Goal: Task Accomplishment & Management: Manage account settings

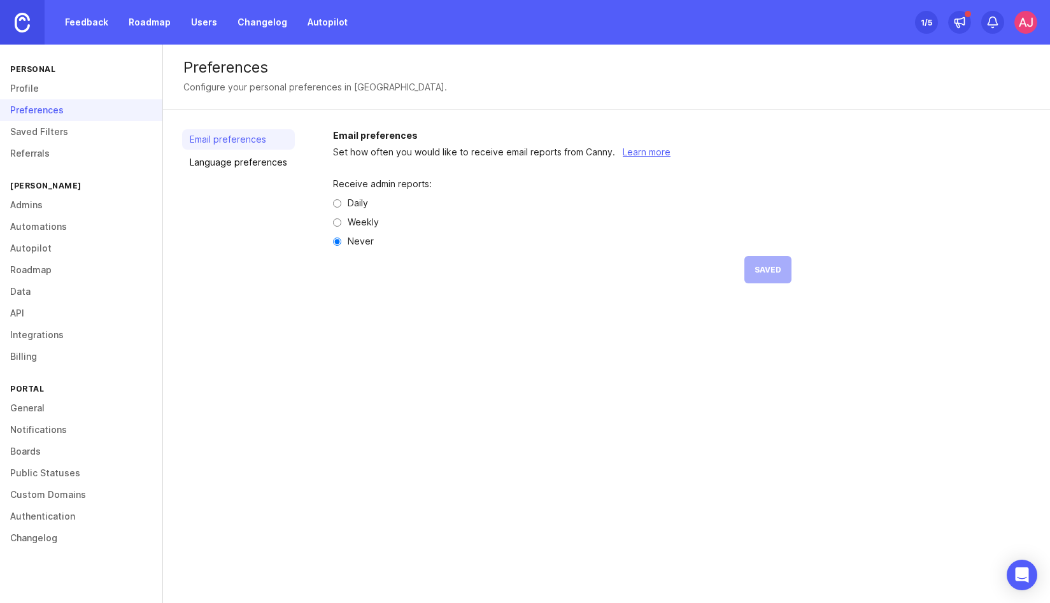
click at [78, 29] on link "Feedback" at bounding box center [86, 22] width 59 height 23
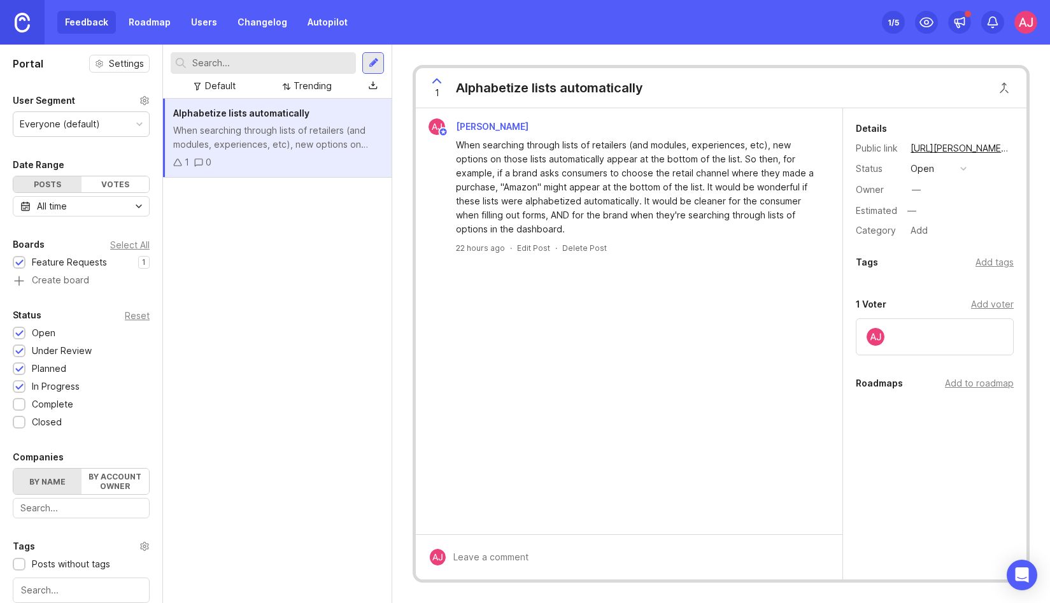
click at [988, 306] on div "Add voter" at bounding box center [992, 304] width 43 height 14
type input "[PERSON_NAME]"
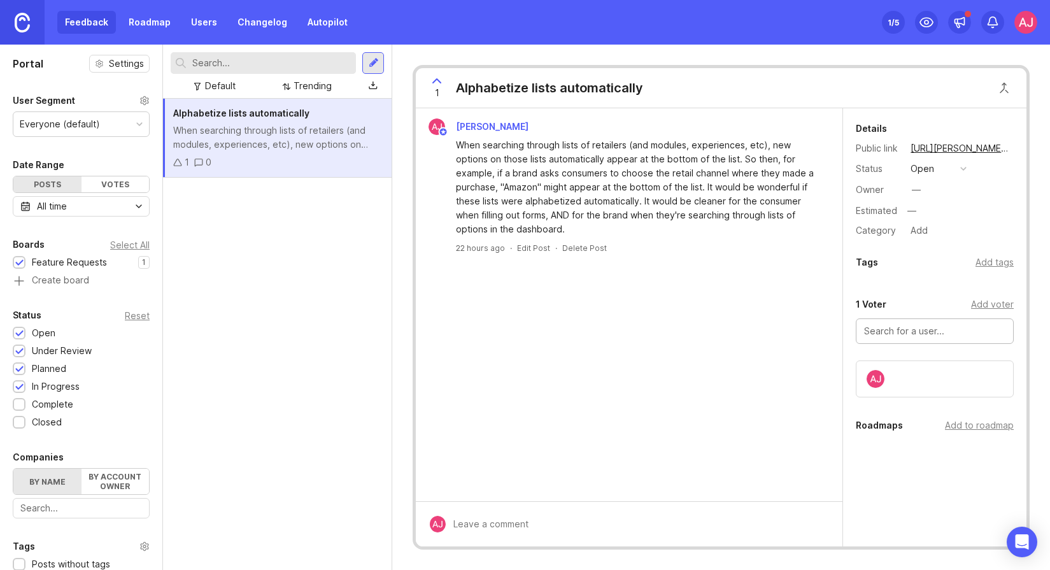
click at [983, 302] on div "Add voter" at bounding box center [992, 304] width 43 height 14
click at [998, 301] on div "Add voter" at bounding box center [992, 304] width 43 height 14
drag, startPoint x: 918, startPoint y: 332, endPoint x: 855, endPoint y: 332, distance: 63.0
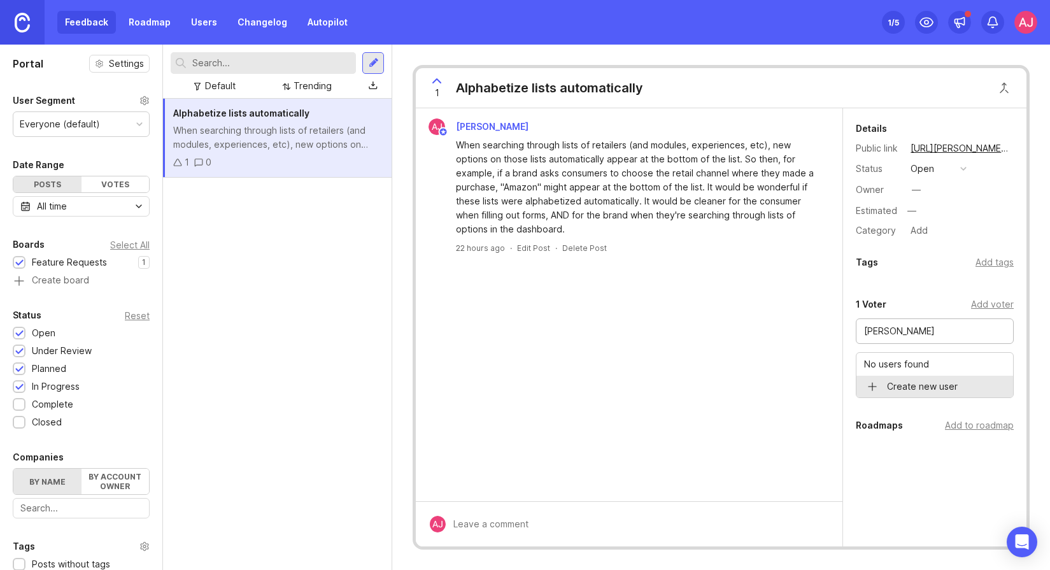
click at [855, 332] on div "1 Voter Add voter [PERSON_NAME] No users found Create new user" at bounding box center [934, 347] width 183 height 101
type input "[PERSON_NAME]"
click at [964, 29] on div at bounding box center [959, 22] width 23 height 23
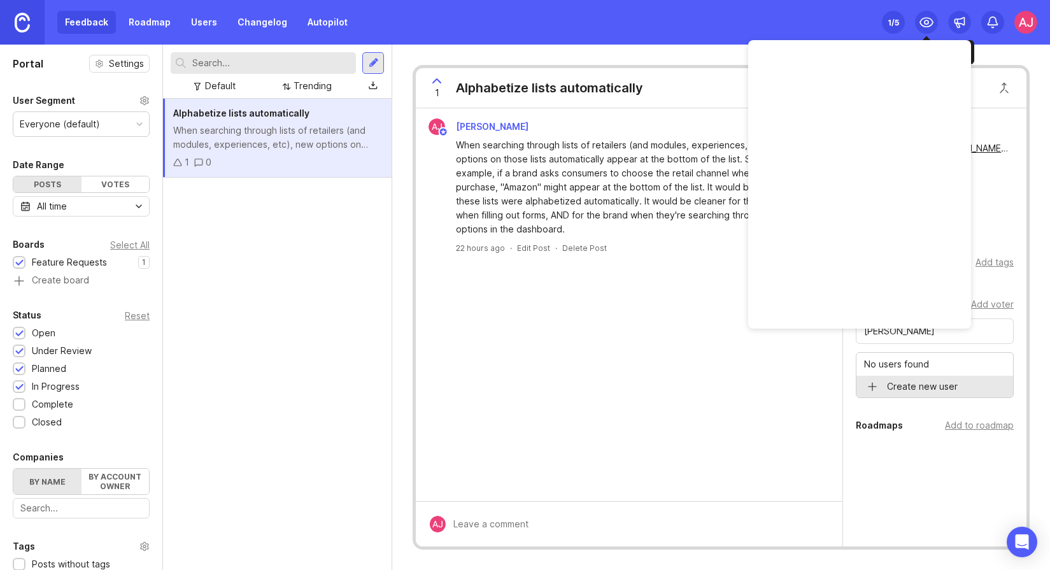
click at [922, 22] on icon at bounding box center [926, 22] width 15 height 15
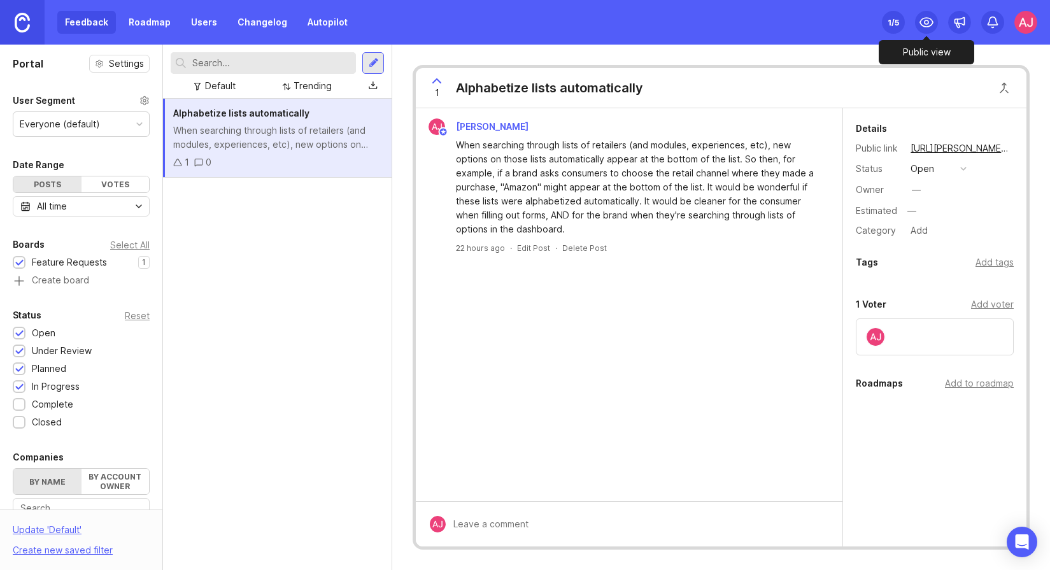
click at [930, 23] on icon at bounding box center [926, 22] width 15 height 15
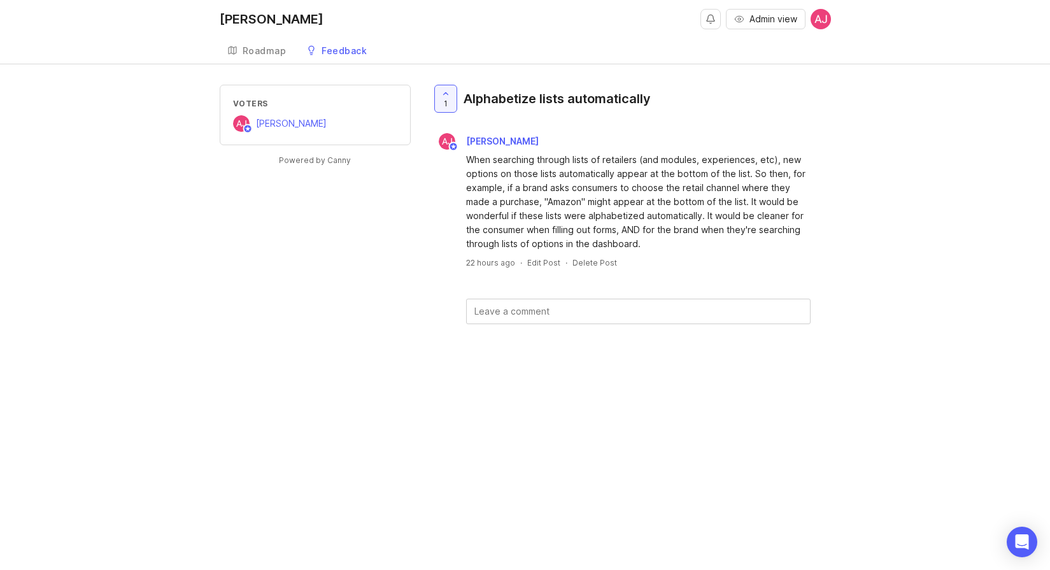
click at [254, 44] on link "Roadmap" at bounding box center [257, 51] width 75 height 26
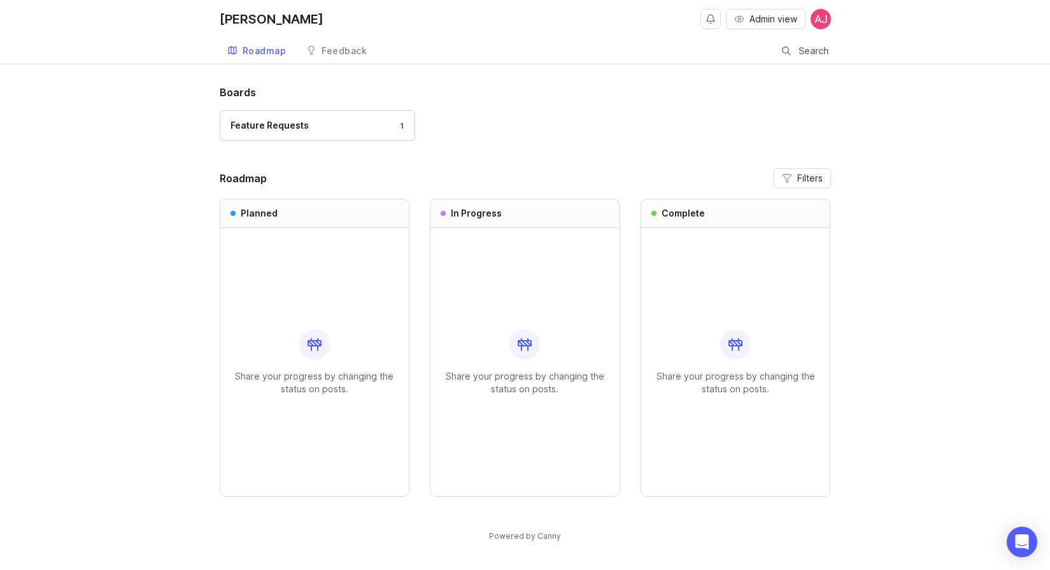
click at [336, 53] on div "Feedback" at bounding box center [344, 50] width 45 height 9
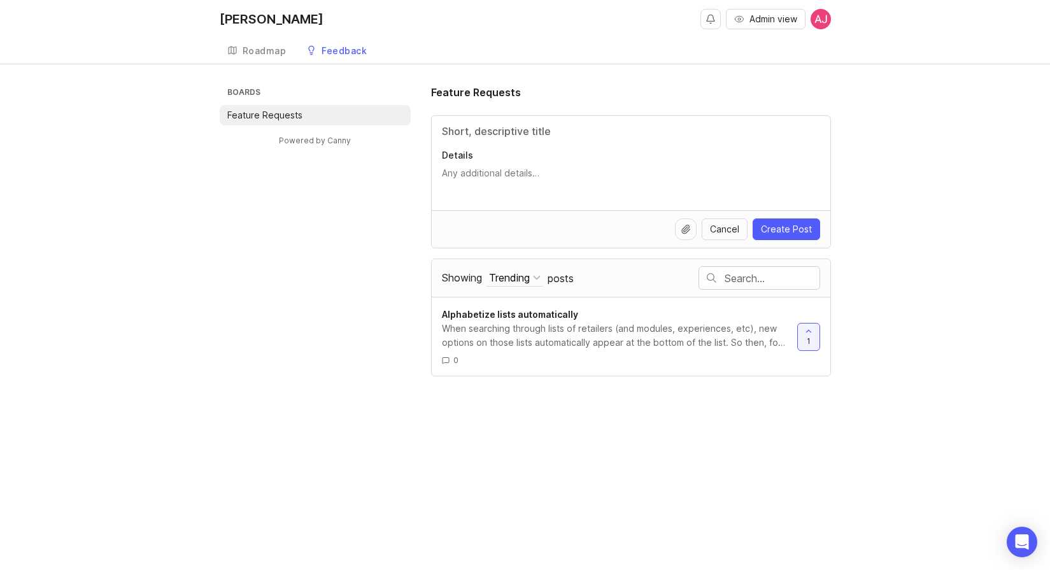
click at [264, 52] on div "Roadmap" at bounding box center [265, 50] width 44 height 9
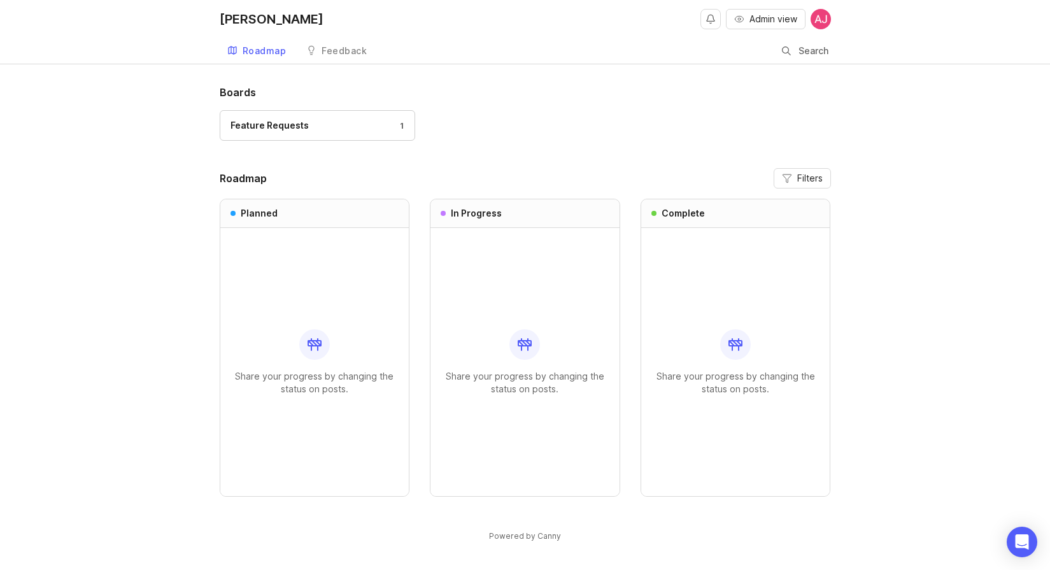
click at [322, 52] on div "Feedback" at bounding box center [344, 50] width 45 height 9
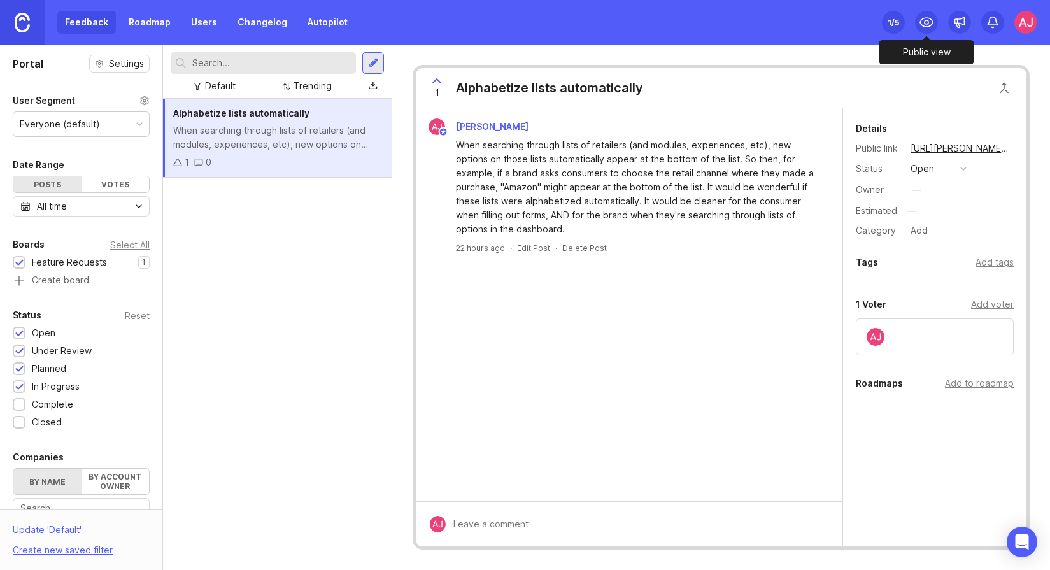
click at [930, 23] on icon at bounding box center [926, 22] width 15 height 15
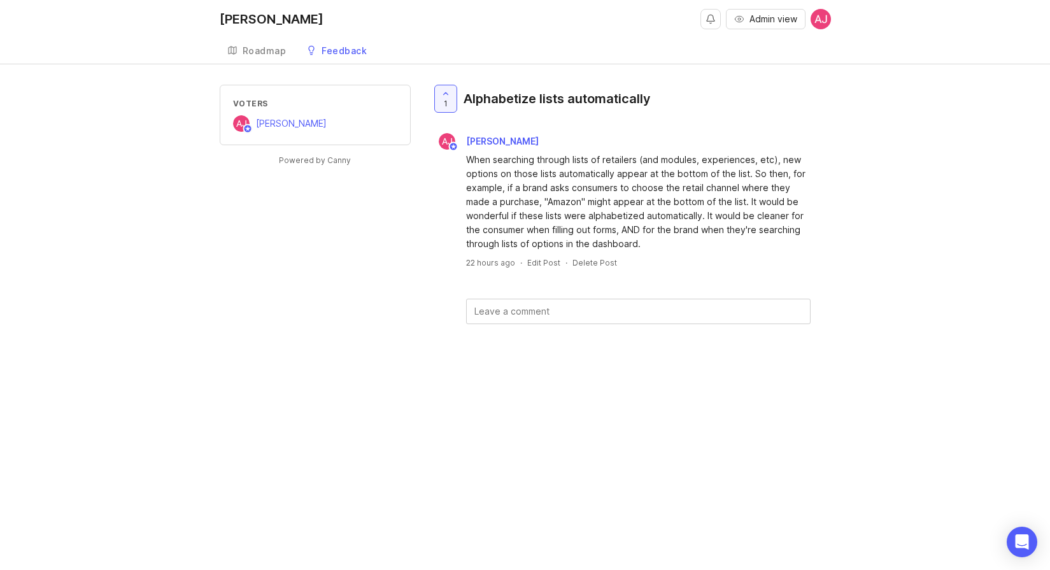
click at [344, 40] on link "Feedback" at bounding box center [337, 51] width 76 height 26
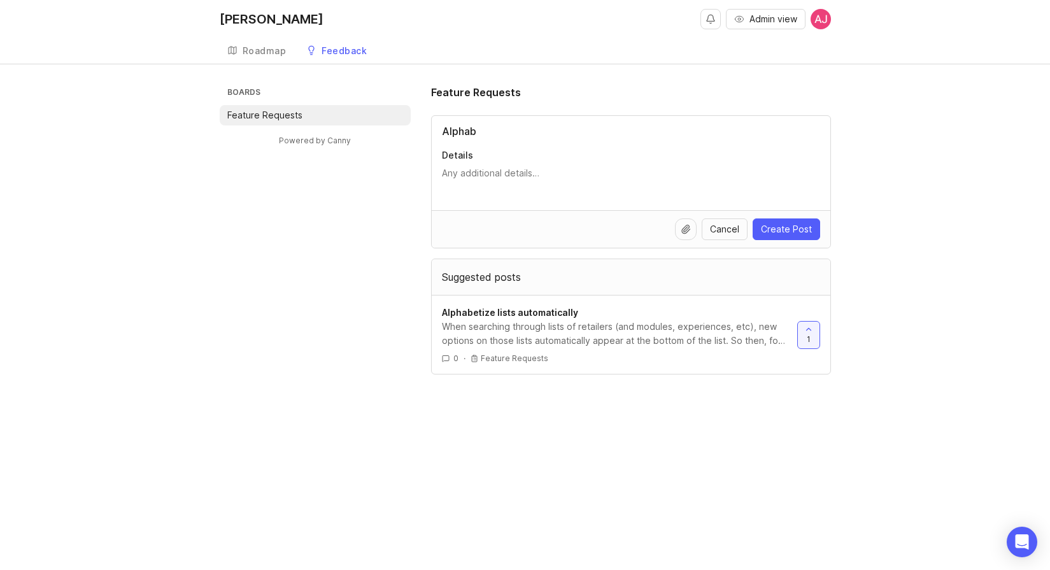
type input "Alphab"
click at [719, 226] on span "Cancel" at bounding box center [724, 229] width 29 height 13
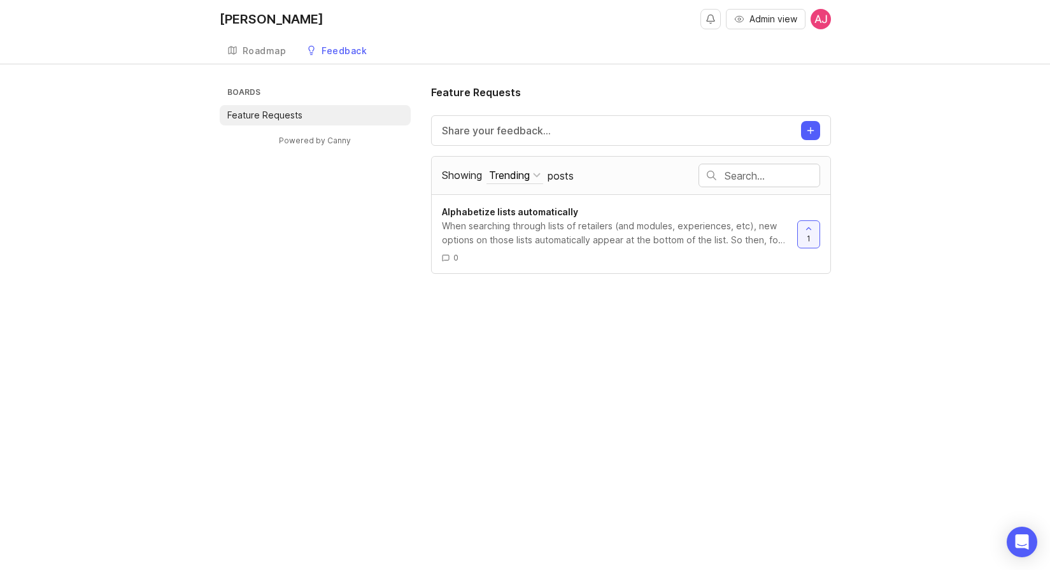
click at [350, 54] on div "Feedback" at bounding box center [344, 50] width 45 height 9
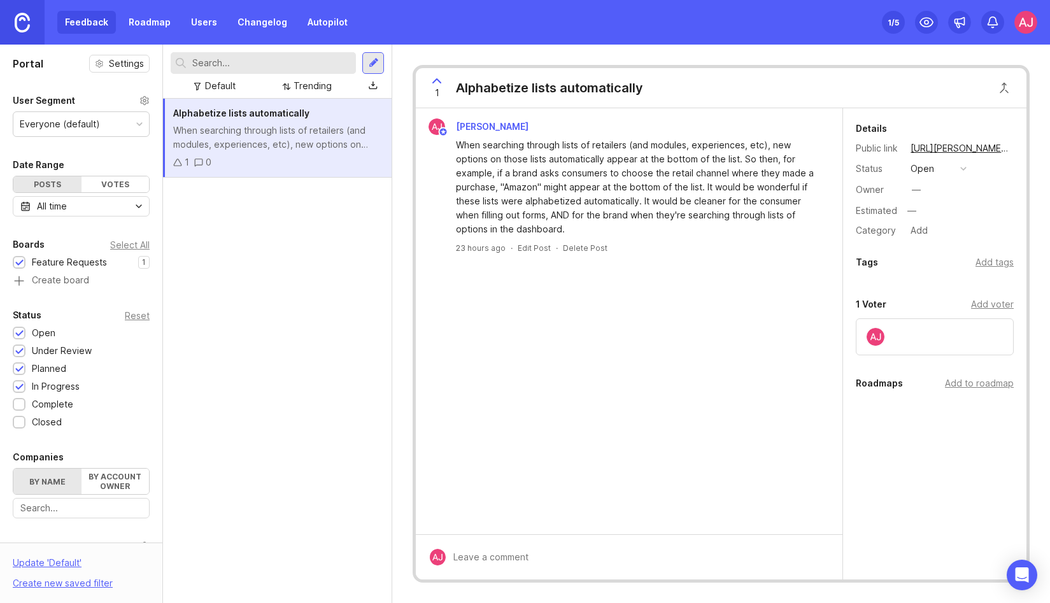
click at [1028, 22] on img at bounding box center [1025, 22] width 23 height 23
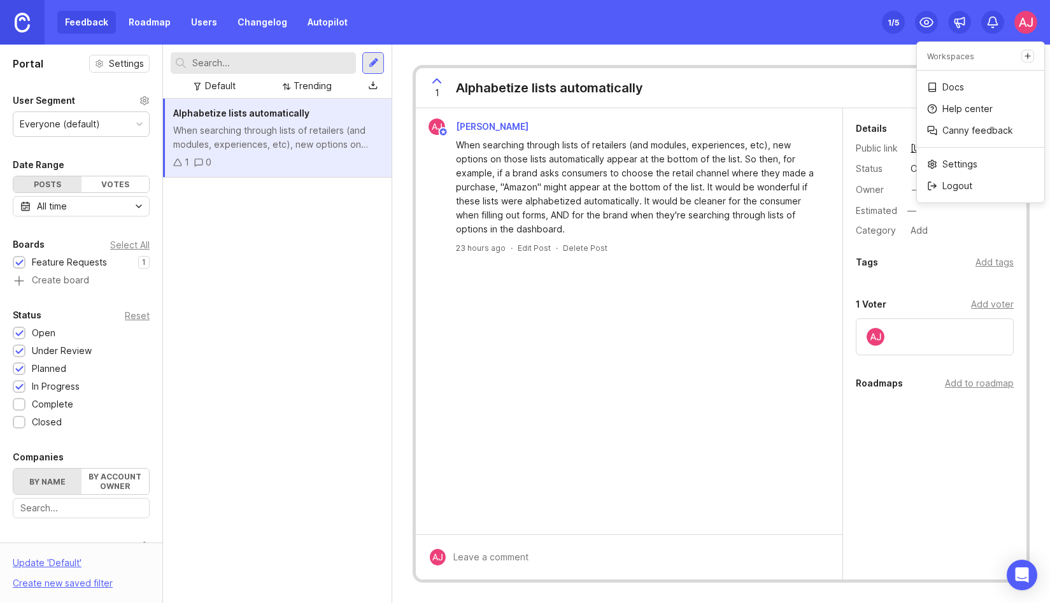
click at [893, 20] on div "1 /5" at bounding box center [893, 22] width 11 height 18
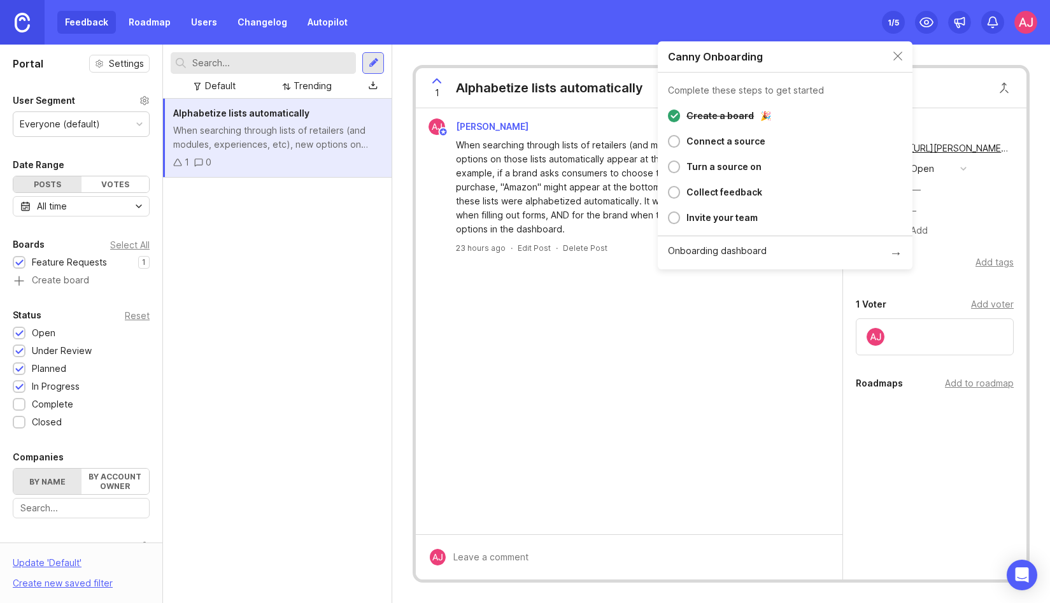
click at [728, 222] on div "Invite your team" at bounding box center [721, 217] width 71 height 15
click at [690, 222] on div "Invite your team" at bounding box center [721, 217] width 71 height 15
click at [678, 222] on div at bounding box center [674, 217] width 12 height 13
click at [676, 218] on div at bounding box center [674, 217] width 12 height 13
click at [711, 216] on div "Invite your team" at bounding box center [721, 217] width 71 height 15
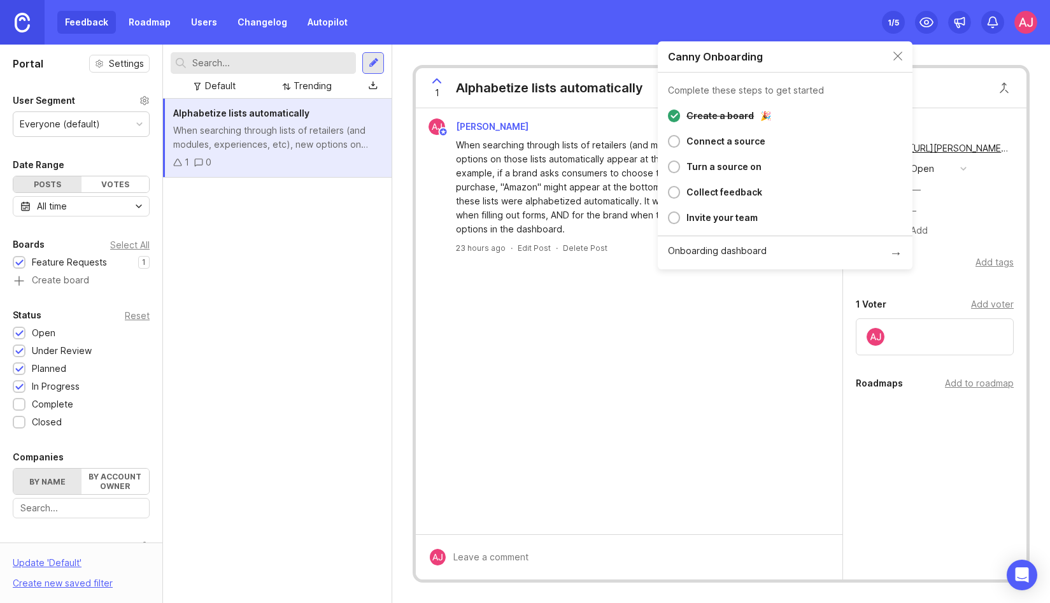
click at [1019, 17] on img at bounding box center [1025, 22] width 23 height 23
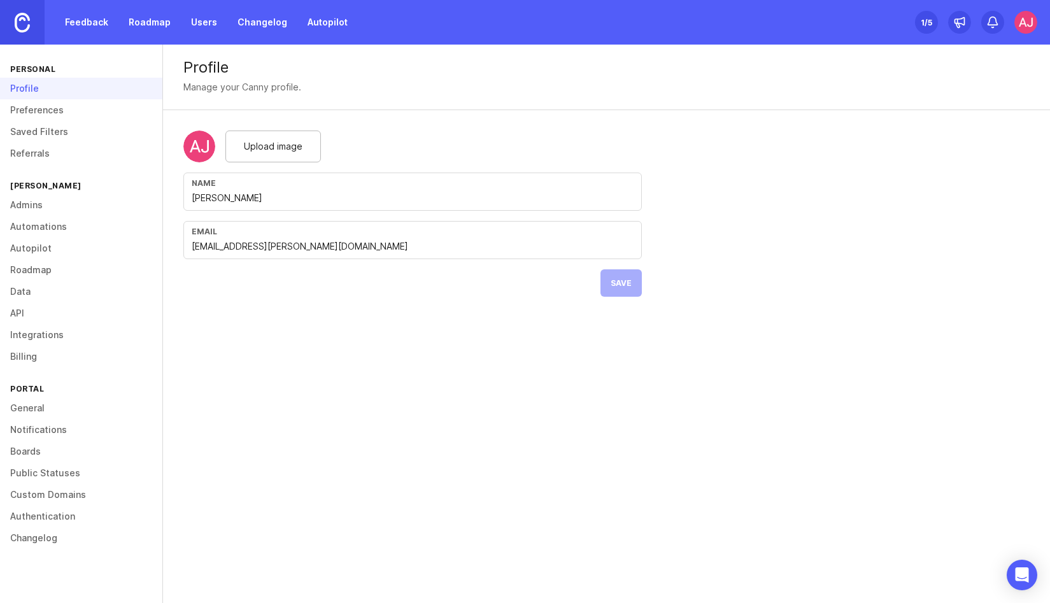
click at [34, 204] on link "Admins" at bounding box center [81, 205] width 162 height 22
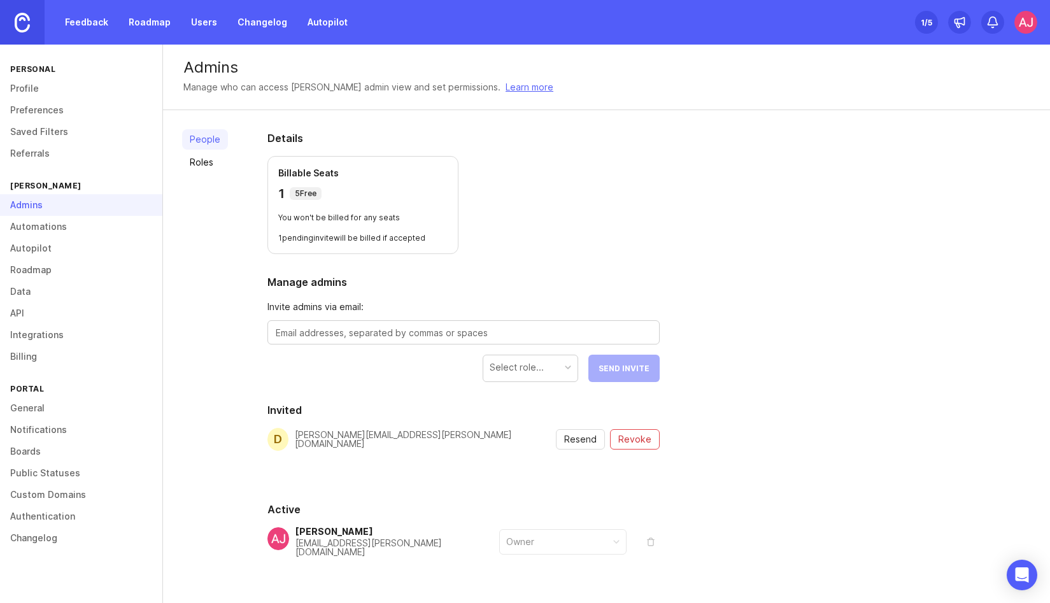
scroll to position [29, 0]
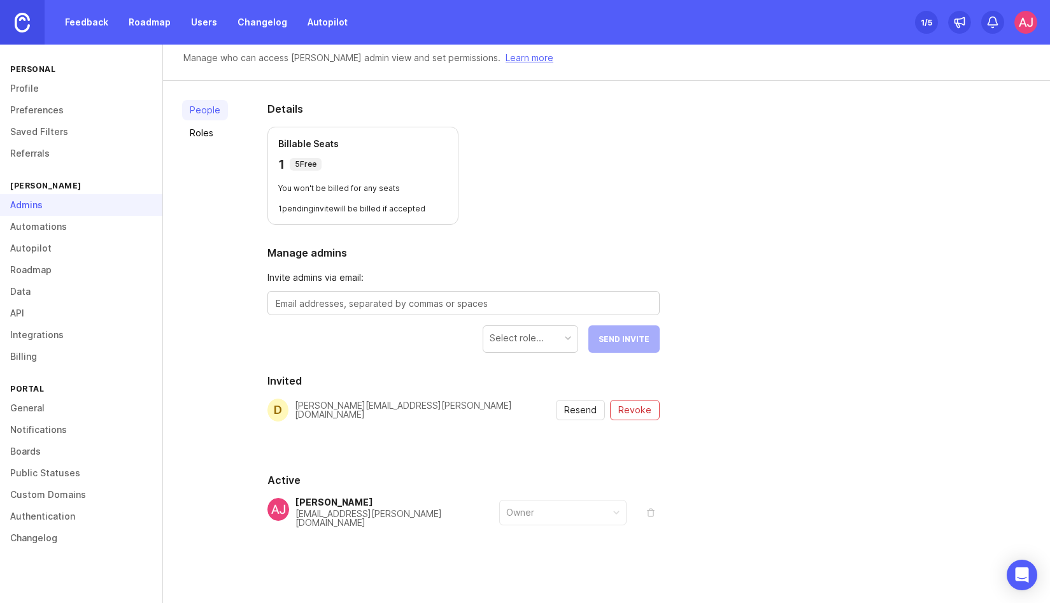
click at [354, 306] on textarea at bounding box center [464, 304] width 376 height 14
type textarea "ere"
paste textarea "[EMAIL_ADDRESS][PERSON_NAME][DOMAIN_NAME]"
type textarea "[EMAIL_ADDRESS][PERSON_NAME][DOMAIN_NAME]"
click at [563, 334] on div "Select role..." at bounding box center [530, 338] width 94 height 24
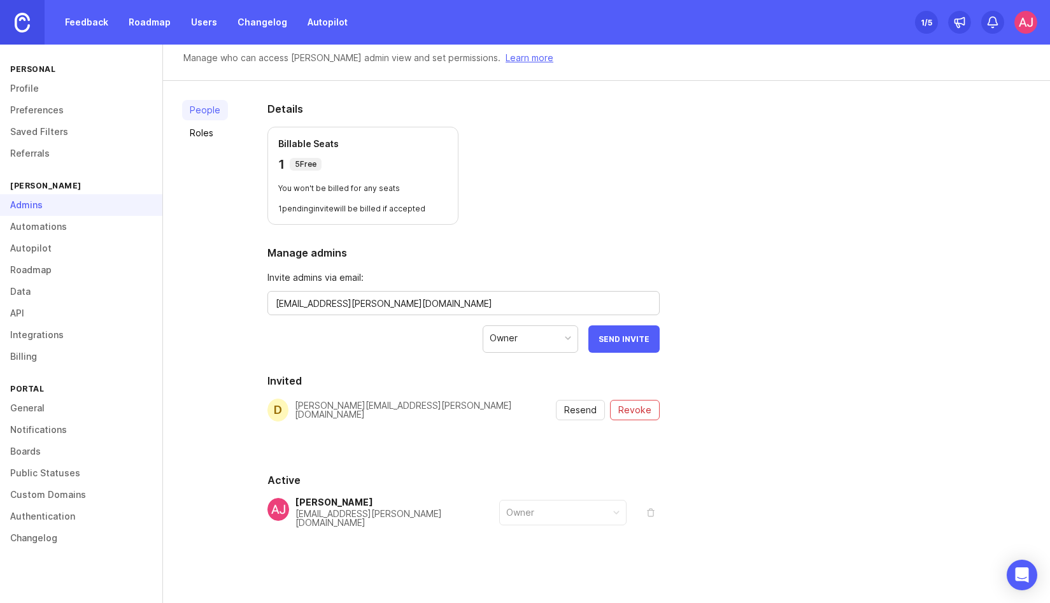
click at [614, 343] on span "Send Invite" at bounding box center [624, 339] width 51 height 10
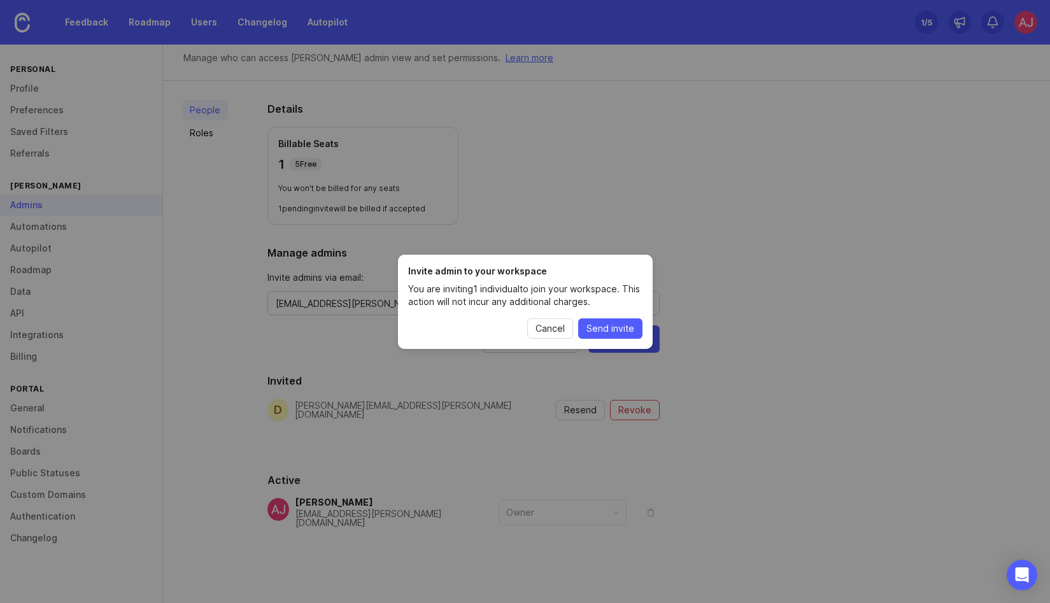
click at [606, 327] on span "Send invite" at bounding box center [610, 328] width 48 height 13
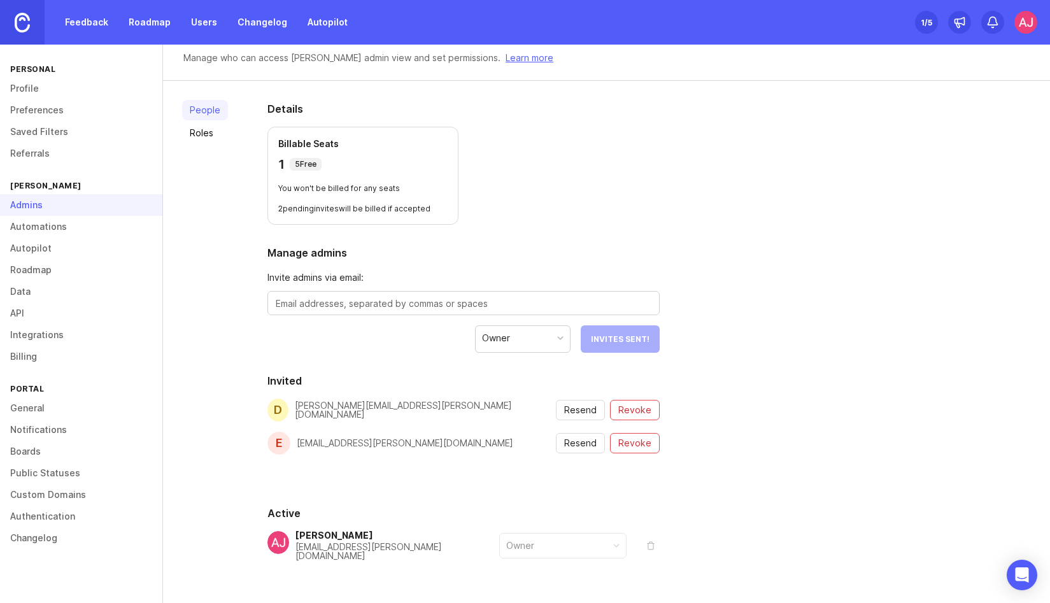
click at [336, 303] on textarea at bounding box center [464, 304] width 376 height 14
paste textarea "[PERSON_NAME][EMAIL_ADDRESS][PERSON_NAME][DOMAIN_NAME]"
type textarea "[PERSON_NAME][EMAIL_ADDRESS][PERSON_NAME][DOMAIN_NAME]"
click at [617, 336] on span "Send Invite" at bounding box center [624, 339] width 51 height 10
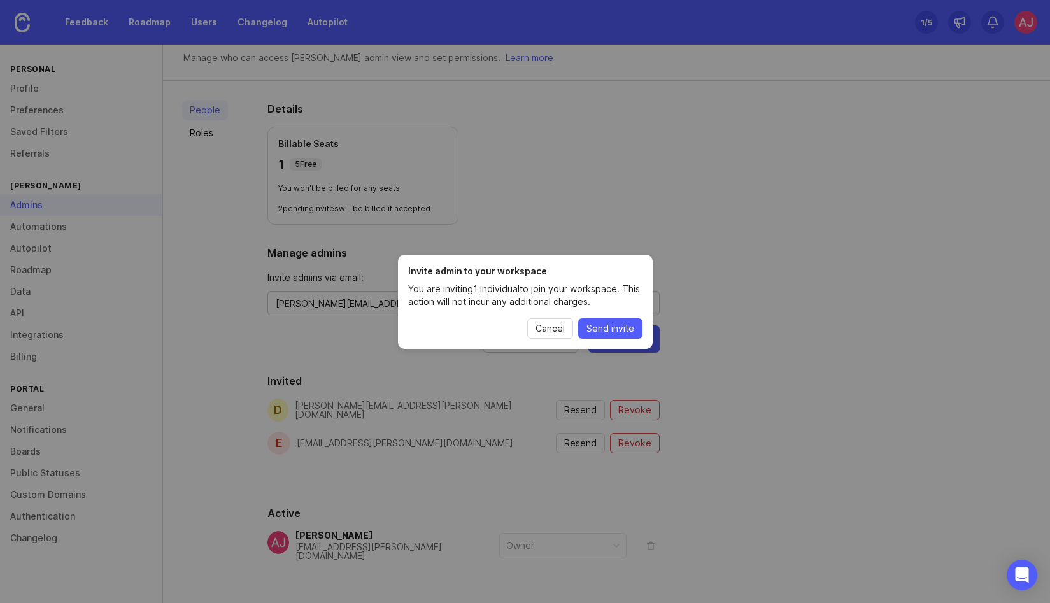
click at [611, 332] on span "Send invite" at bounding box center [610, 328] width 48 height 13
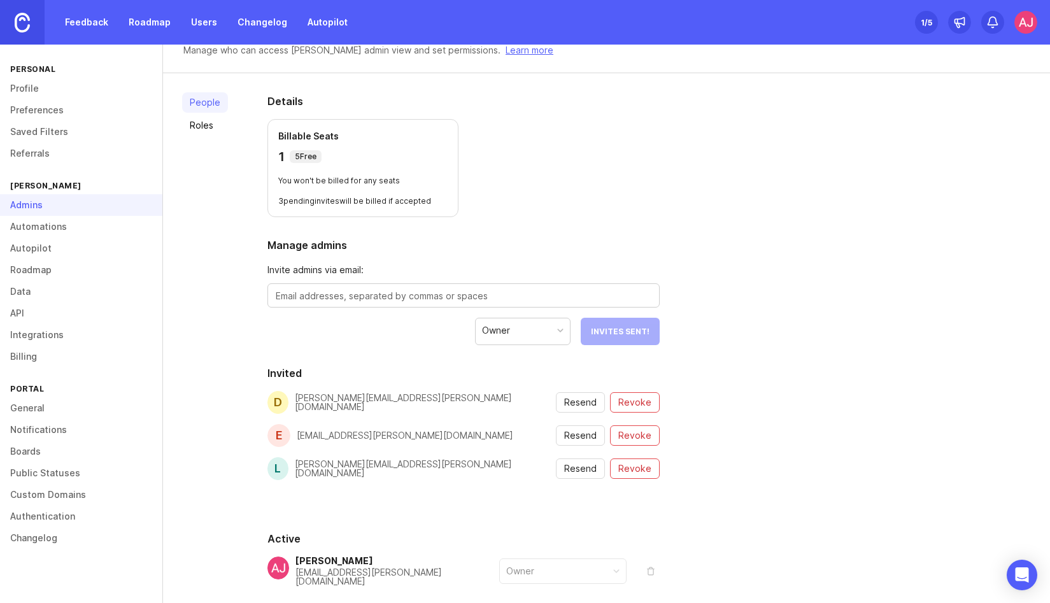
scroll to position [97, 0]
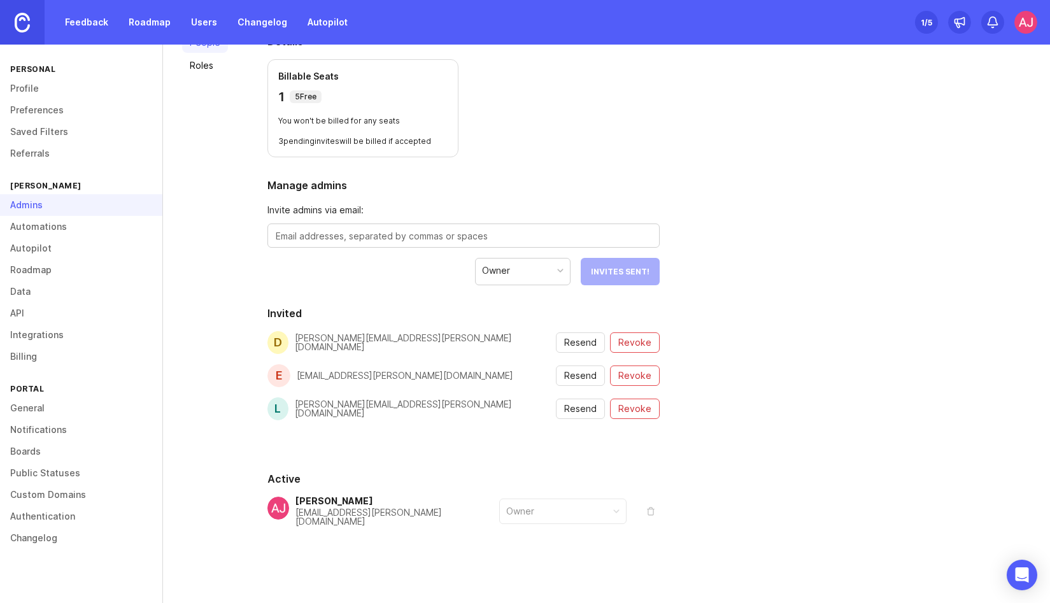
click at [617, 511] on div "Owner" at bounding box center [563, 511] width 126 height 24
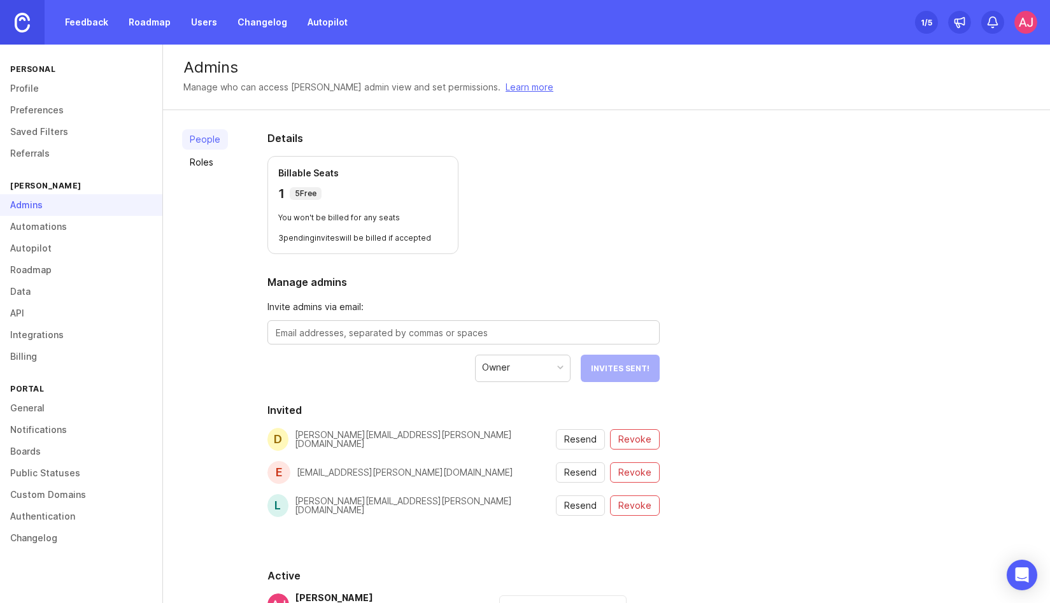
click at [552, 369] on div "Owner" at bounding box center [523, 367] width 94 height 24
click at [802, 379] on div "People Roles Details Billable Seats 1 5 Free You won't be billed for any seats …" at bounding box center [606, 407] width 887 height 594
click at [22, 251] on link "Autopilot" at bounding box center [81, 249] width 162 height 22
